Goal: Check status: Check status

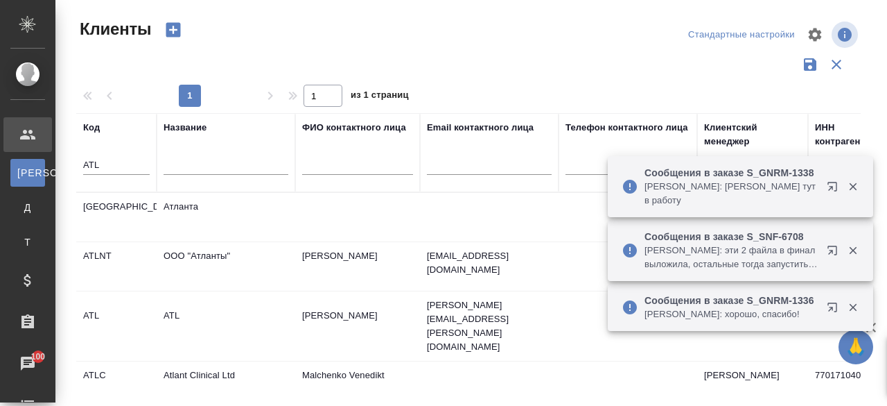
select select "RU"
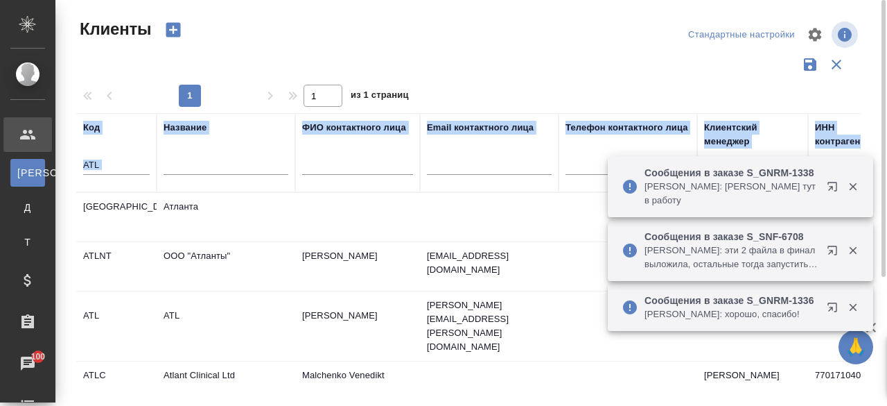
scroll to position [155, 0]
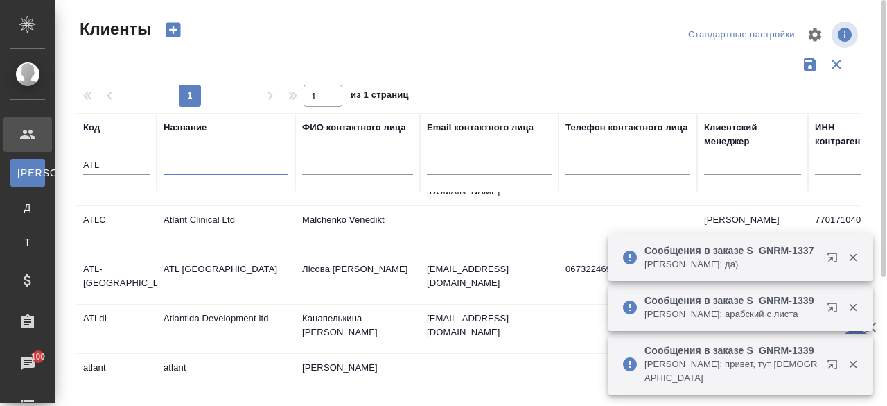
click at [195, 166] on input "text" at bounding box center [226, 165] width 125 height 17
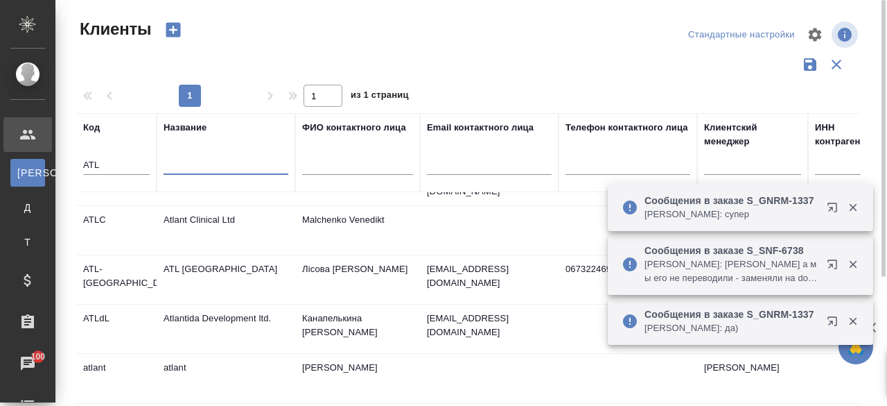
click at [120, 161] on input "ATL" at bounding box center [116, 165] width 67 height 17
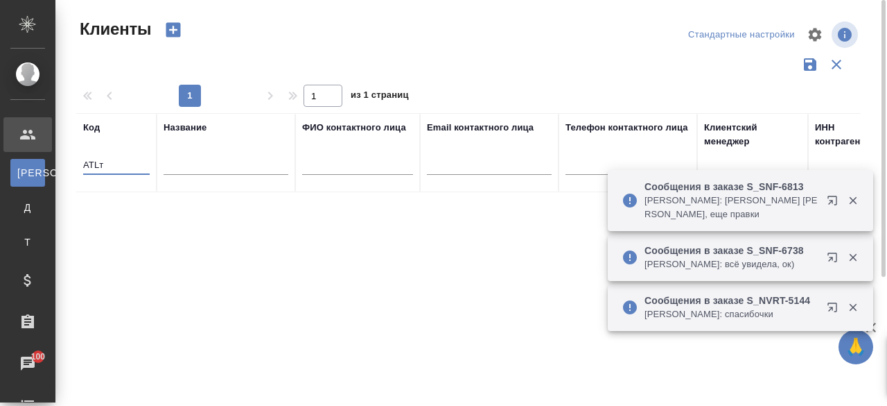
scroll to position [0, 0]
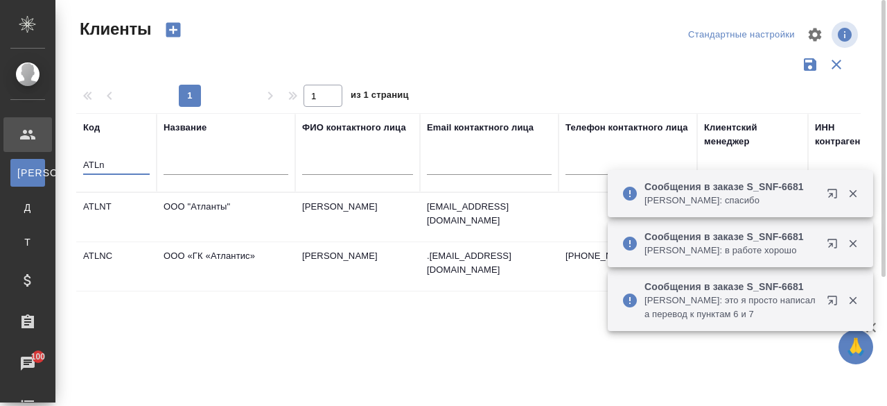
type input "ATLn"
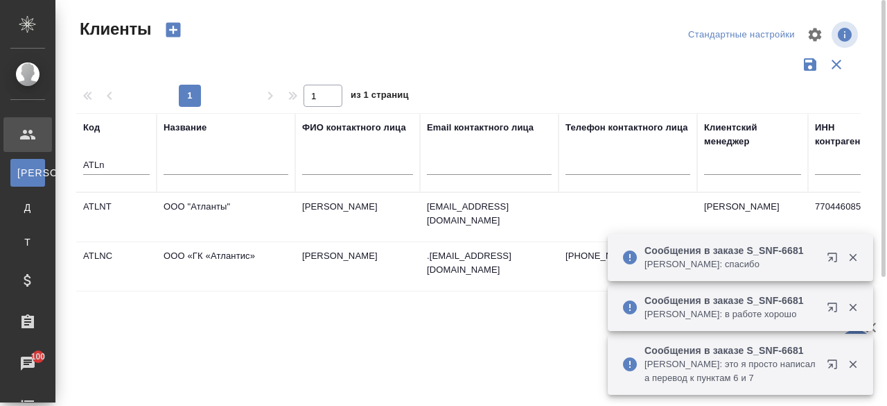
click at [109, 241] on td "ATLNC" at bounding box center [116, 217] width 80 height 49
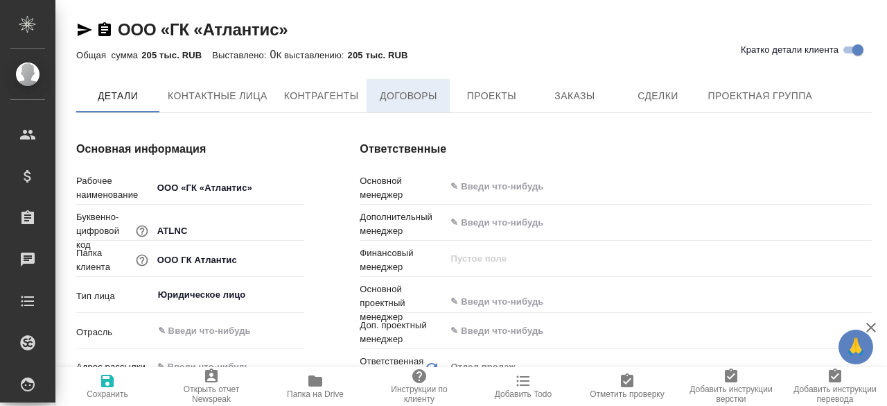
type input "(МБ) ООО "Монблан""
type textarea "x"
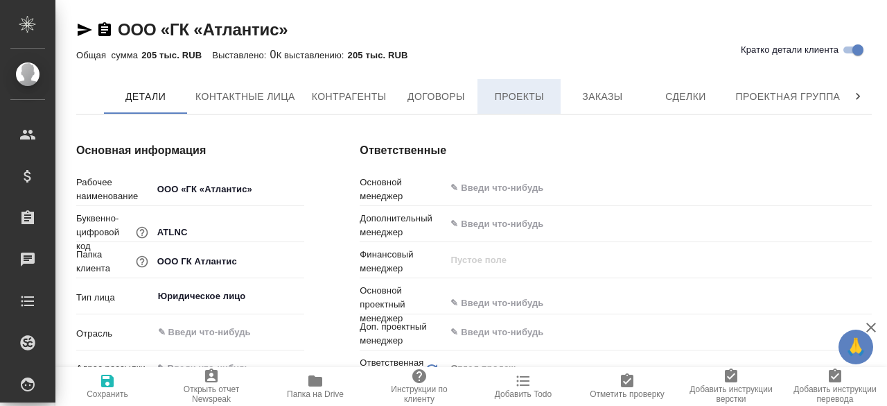
type textarea "x"
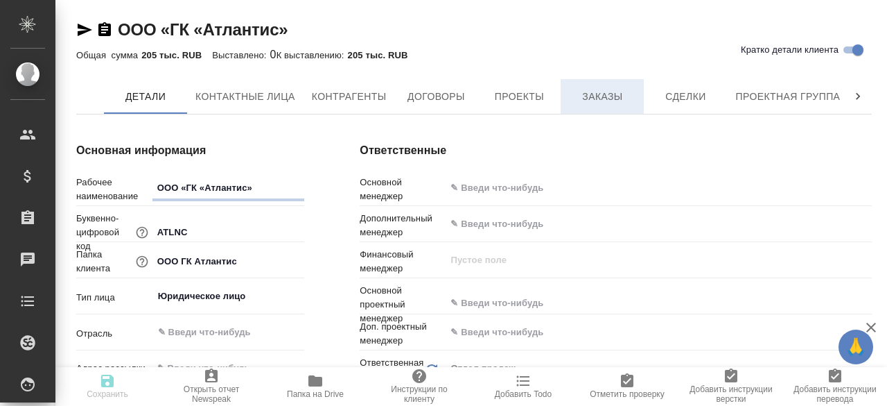
type textarea "x"
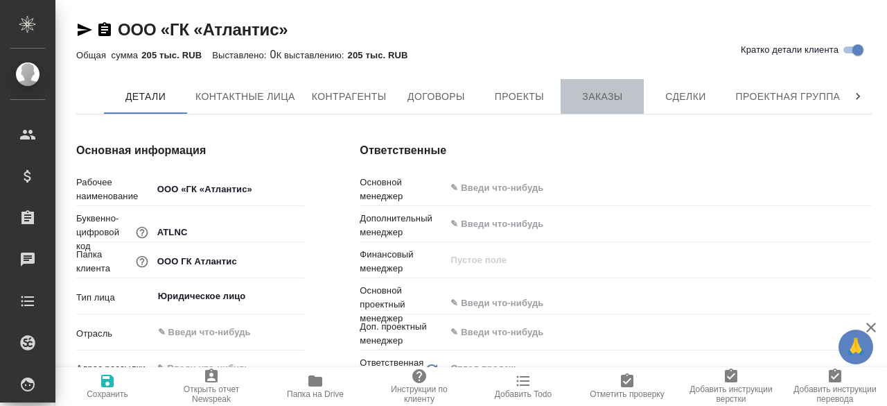
click at [607, 105] on span "Заказы" at bounding box center [602, 96] width 67 height 17
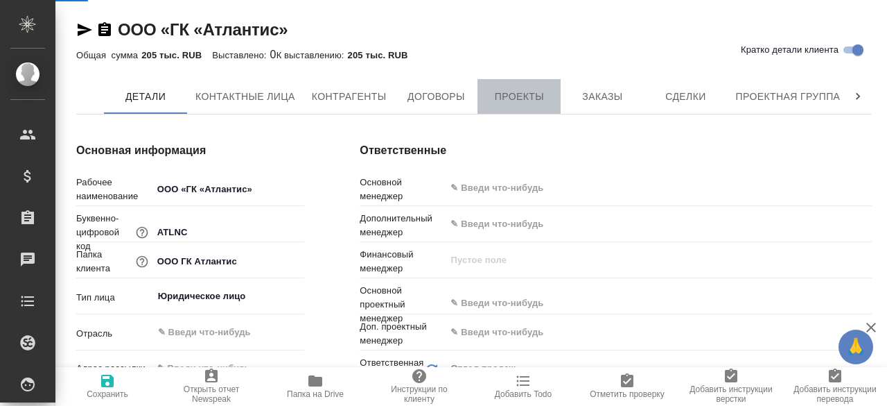
click at [551, 92] on span "Проекты" at bounding box center [519, 96] width 67 height 17
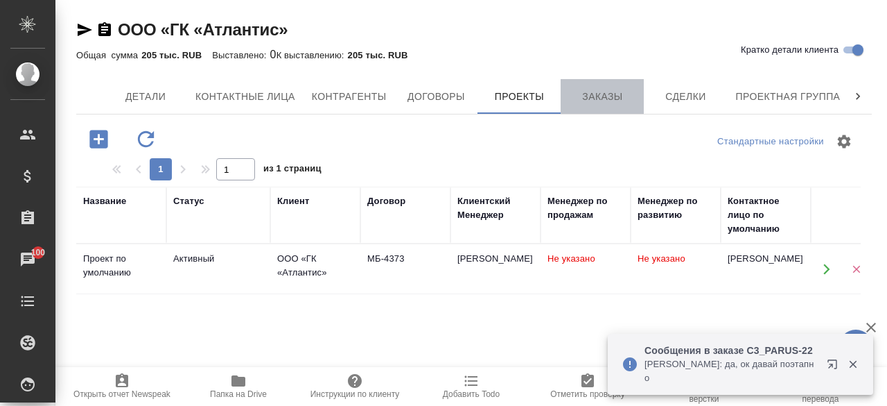
click at [607, 96] on span "Заказы" at bounding box center [602, 96] width 67 height 17
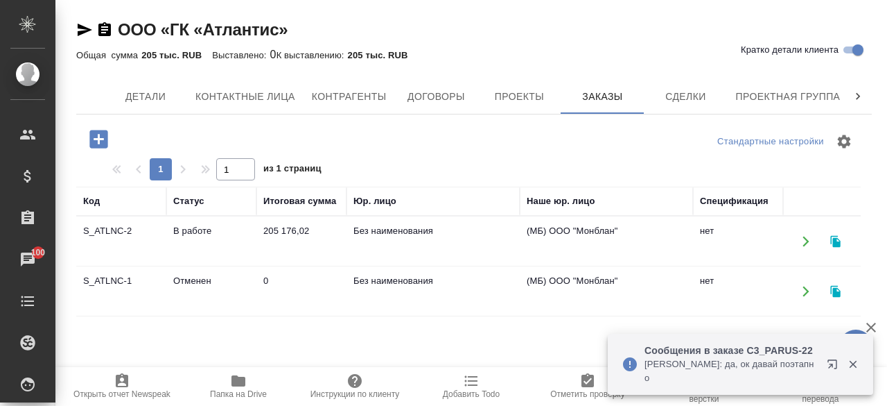
click at [156, 238] on td "S_ATLNC-2" at bounding box center [121, 241] width 90 height 49
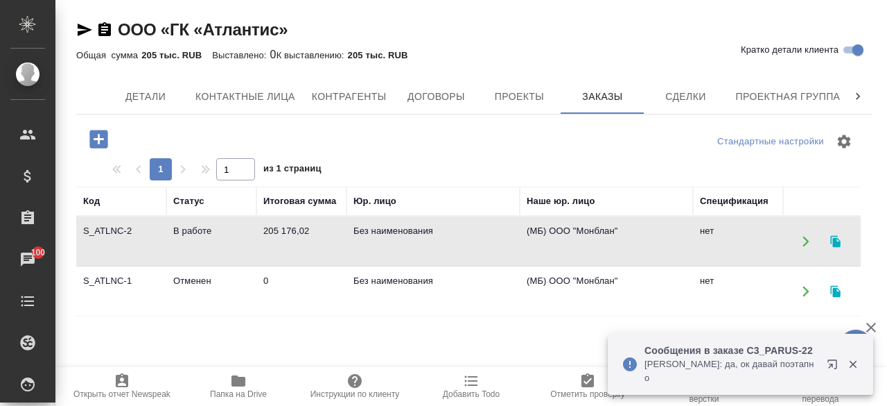
click at [156, 238] on td "S_ATLNC-2" at bounding box center [121, 241] width 90 height 49
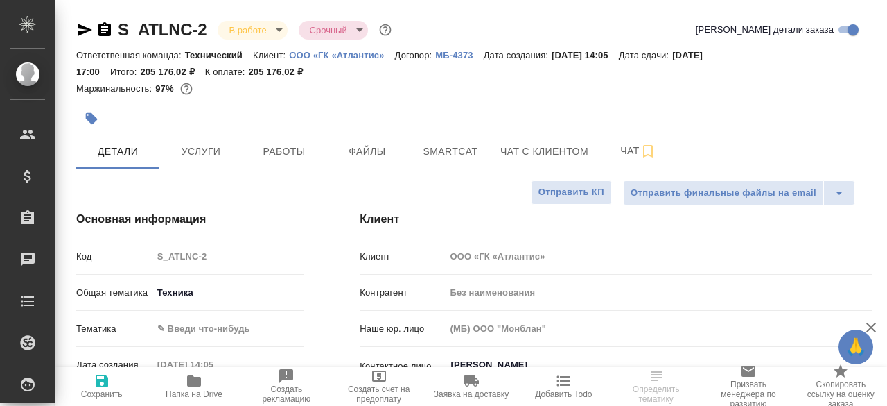
select select "RU"
type textarea "x"
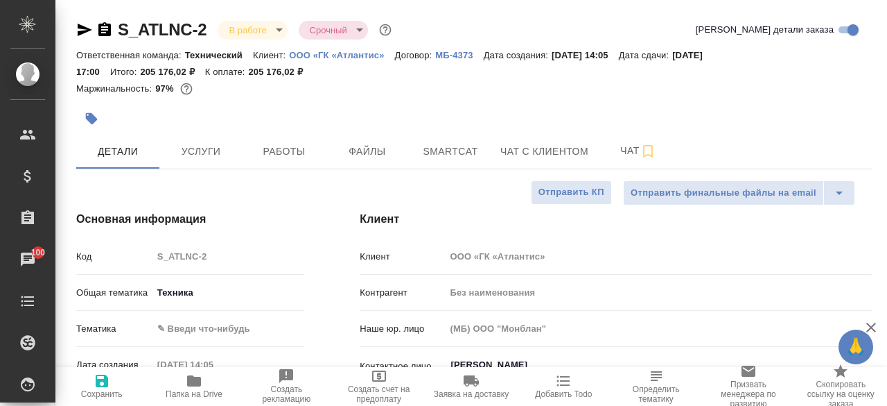
type textarea "x"
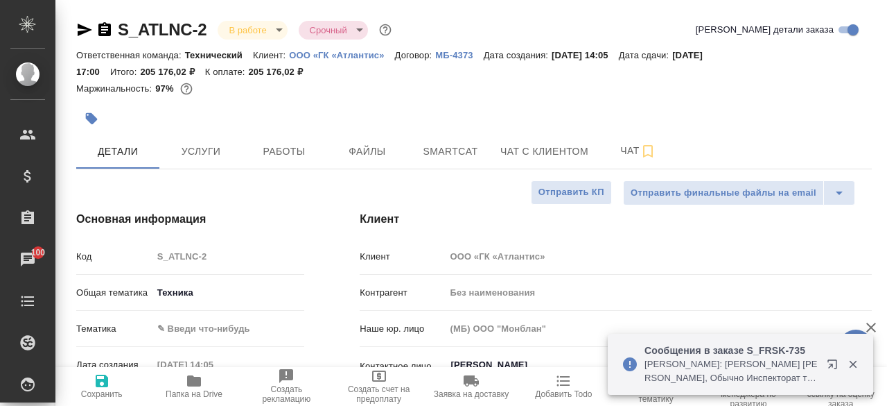
type textarea "x"
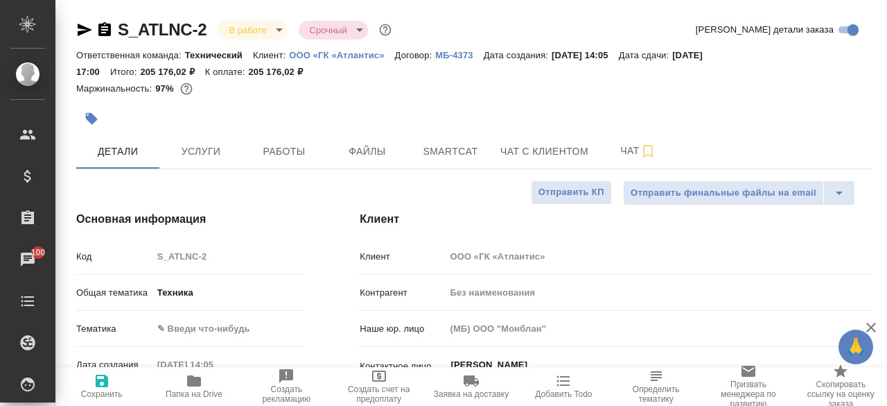
type textarea "x"
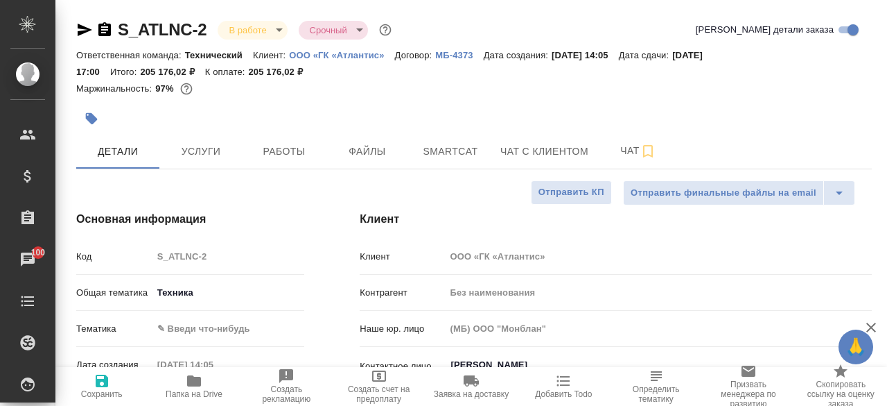
type textarea "x"
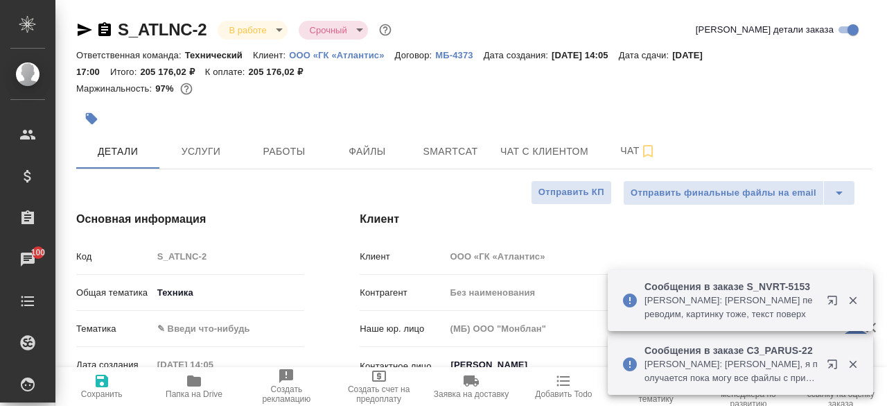
type textarea "x"
